Goal: Find specific page/section: Find specific page/section

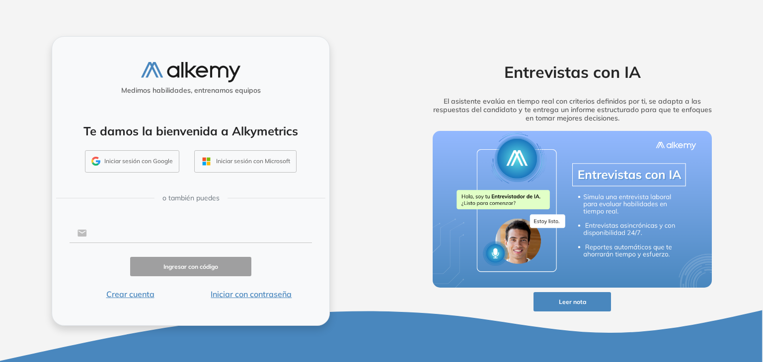
click at [159, 231] on input "text" at bounding box center [199, 233] width 225 height 19
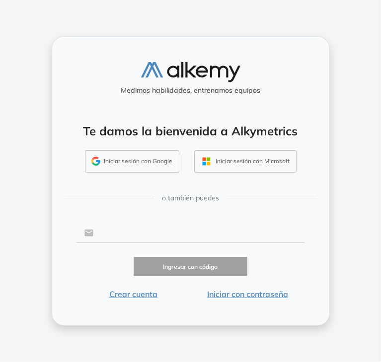
click at [143, 230] on input "text" at bounding box center [198, 233] width 211 height 19
type input "**********"
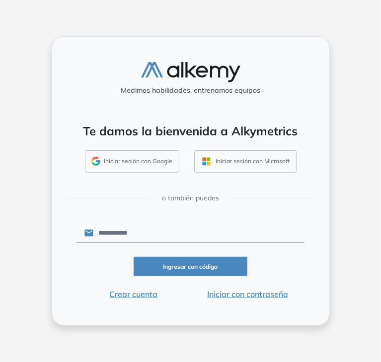
click at [201, 270] on button "Ingresar con código" at bounding box center [191, 266] width 114 height 19
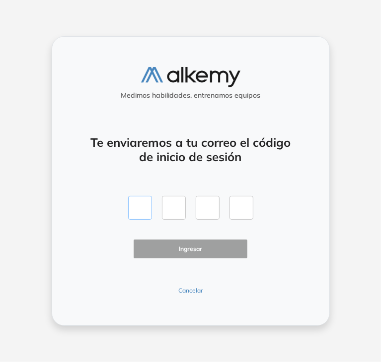
click at [146, 213] on input "text" at bounding box center [140, 208] width 24 height 24
type input "*"
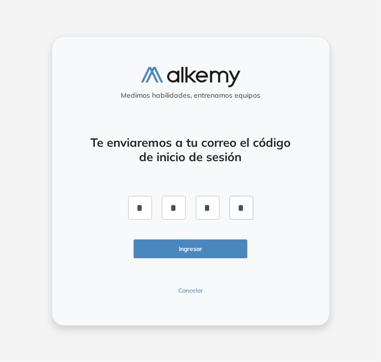
type input "*"
click at [179, 245] on button "Ingresar" at bounding box center [191, 249] width 114 height 19
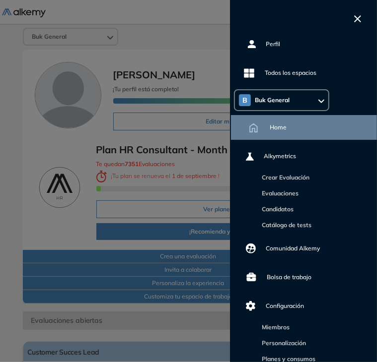
click at [361, 24] on div "Perfil Todos los espacios B Buk General Home Alkymetrics Crear Evaluación Evalu…" at bounding box center [303, 181] width 147 height 362
click at [357, 14] on button "button" at bounding box center [357, 18] width 15 height 12
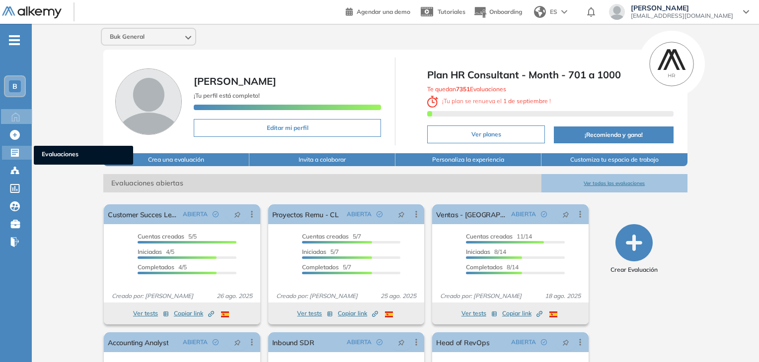
click at [21, 149] on div at bounding box center [16, 152] width 12 height 12
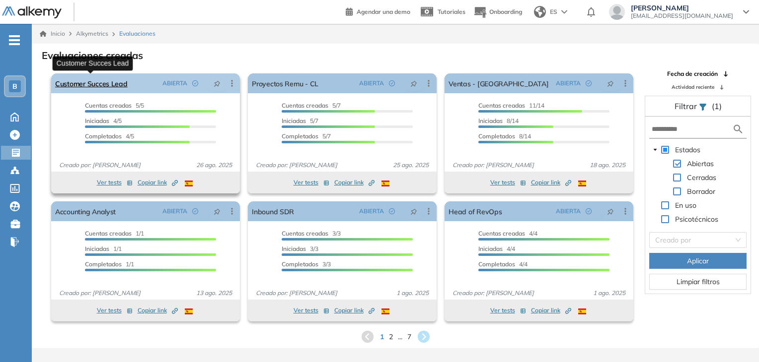
click at [113, 85] on link "Customer Succes Lead" at bounding box center [91, 83] width 72 height 20
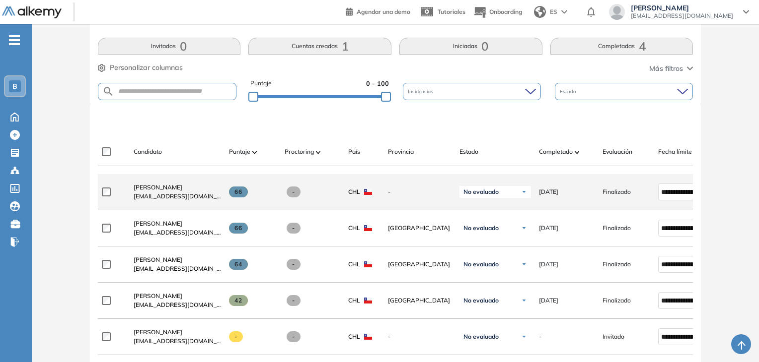
scroll to position [248, 0]
